Goal: Task Accomplishment & Management: Manage account settings

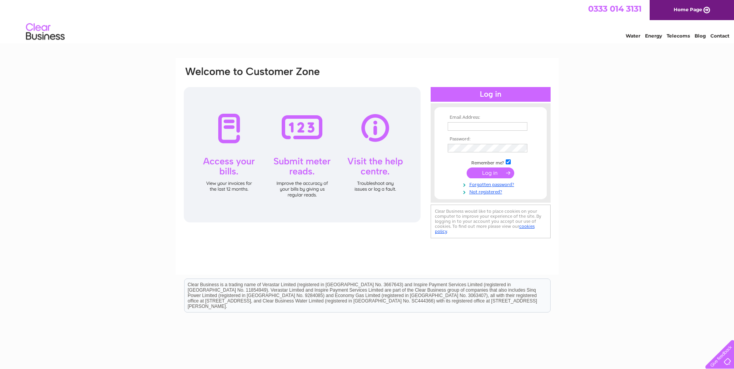
type input "victoria.smith@birchmere.co.uk"
click at [498, 173] on input "submit" at bounding box center [491, 173] width 48 height 11
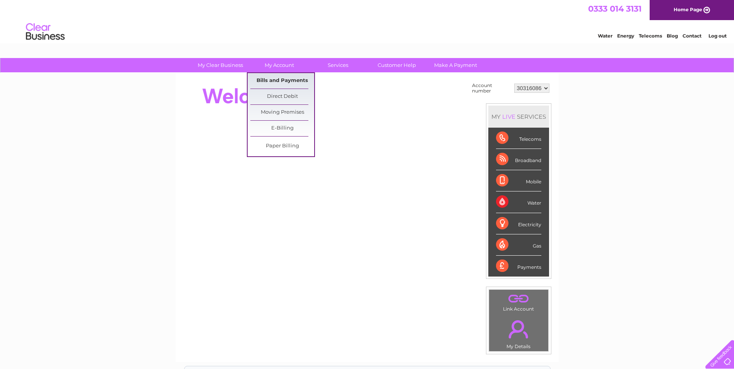
click at [295, 79] on link "Bills and Payments" at bounding box center [282, 80] width 64 height 15
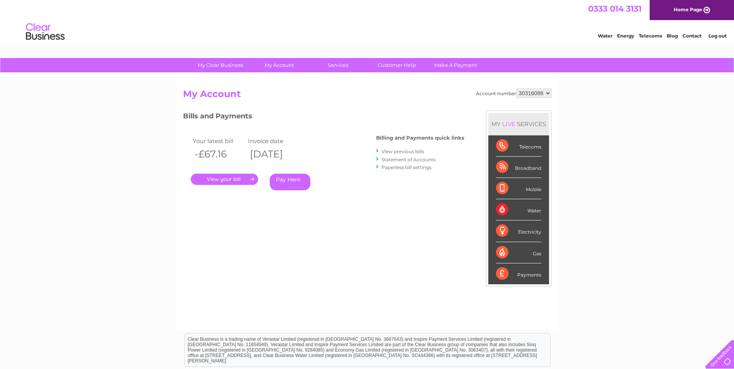
click at [243, 177] on link "." at bounding box center [224, 179] width 67 height 11
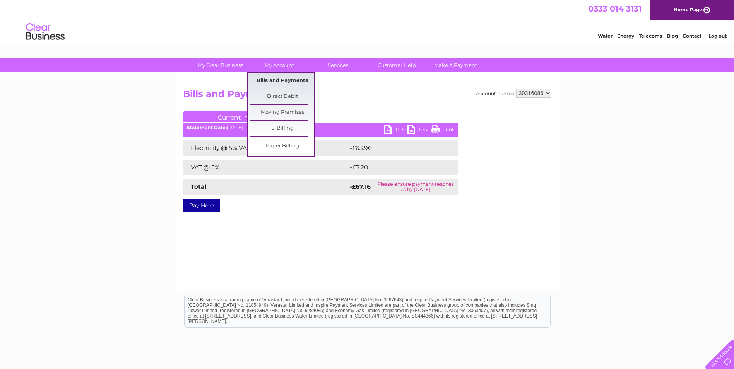
click at [284, 81] on link "Bills and Payments" at bounding box center [282, 80] width 64 height 15
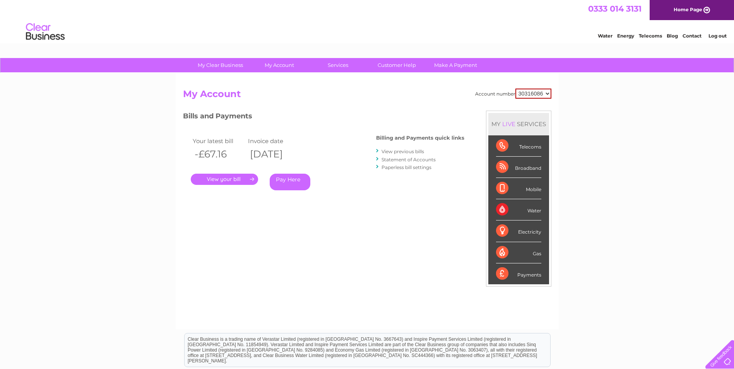
click at [404, 151] on link "View previous bills" at bounding box center [402, 152] width 43 height 6
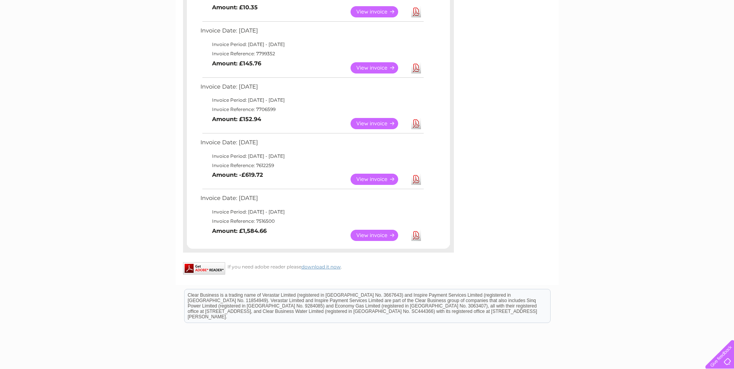
scroll to position [232, 0]
